Goal: Information Seeking & Learning: Learn about a topic

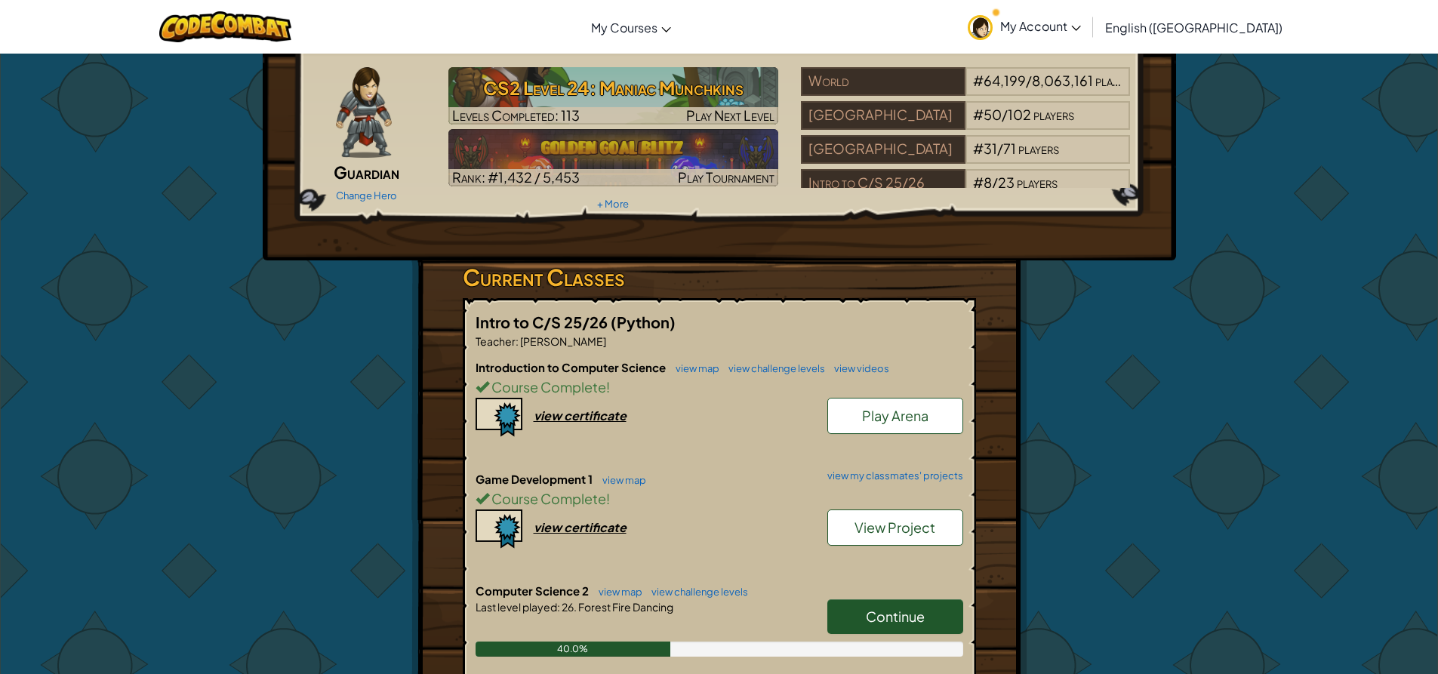
scroll to position [226, 0]
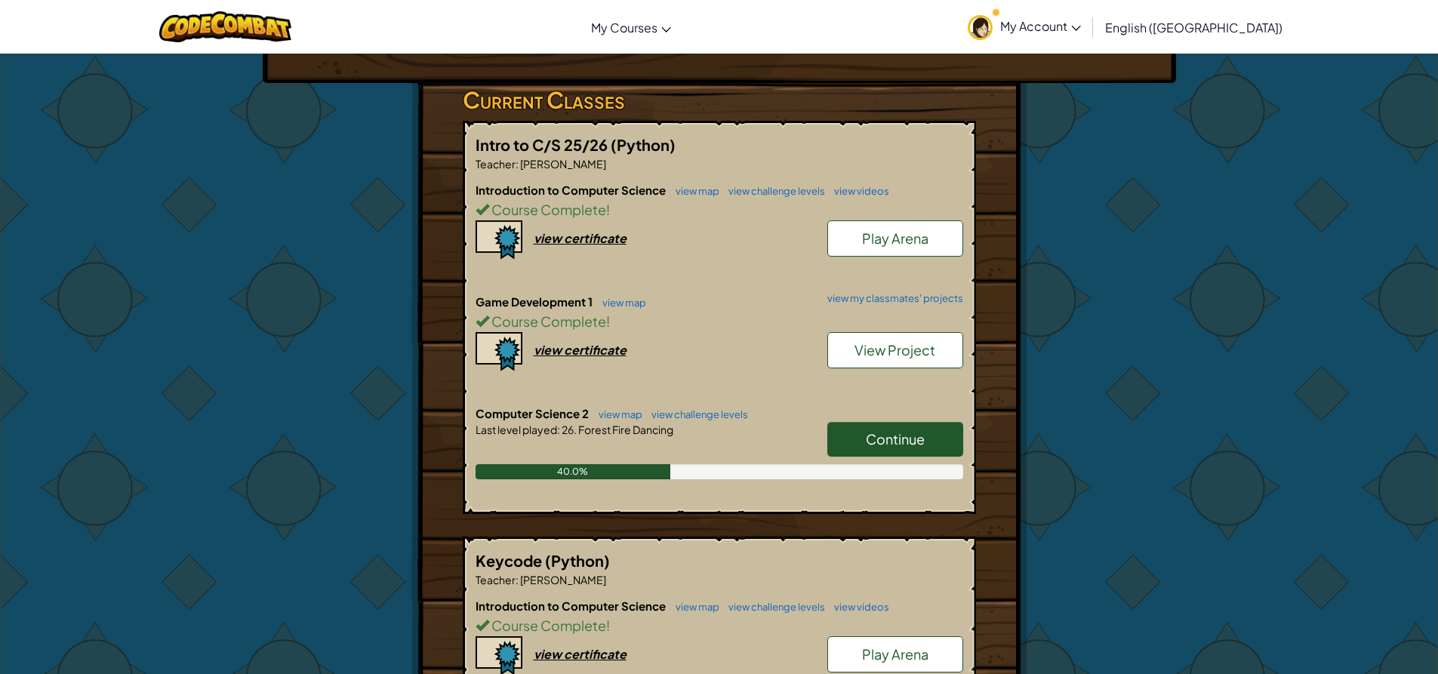
click at [866, 438] on span "Continue" at bounding box center [895, 438] width 59 height 17
